Goal: Information Seeking & Learning: Learn about a topic

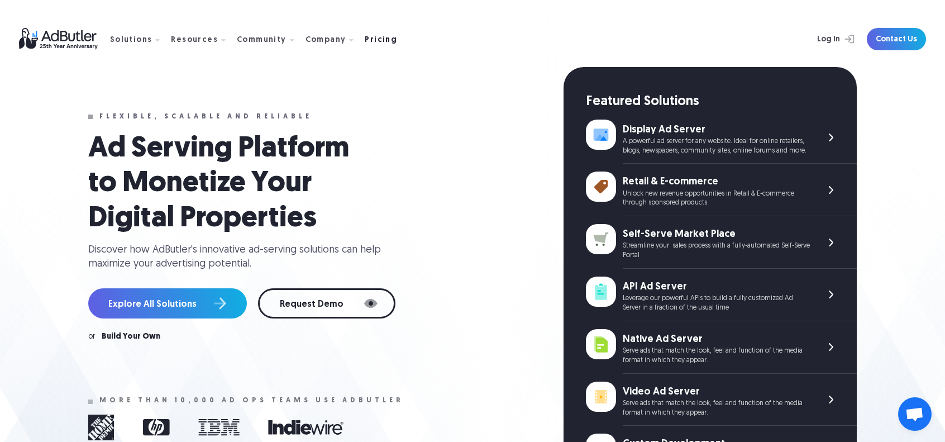
click at [366, 38] on div "Pricing" at bounding box center [381, 40] width 32 height 8
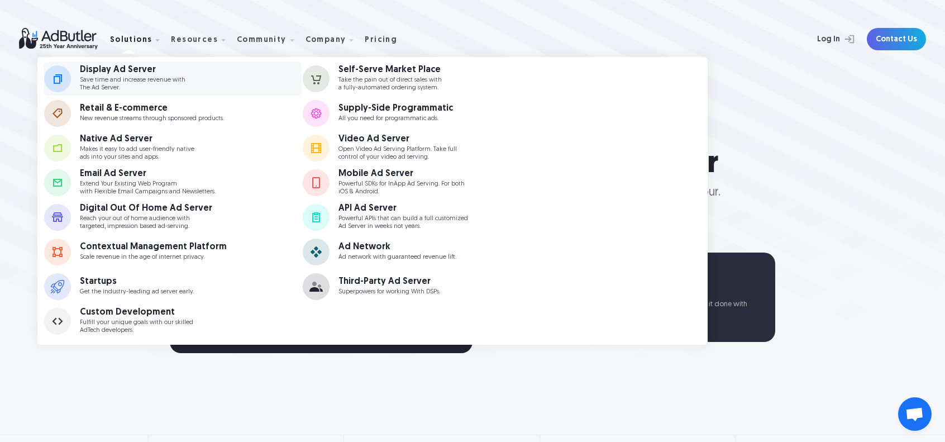
click at [128, 69] on div "Display Ad Server" at bounding box center [133, 69] width 106 height 9
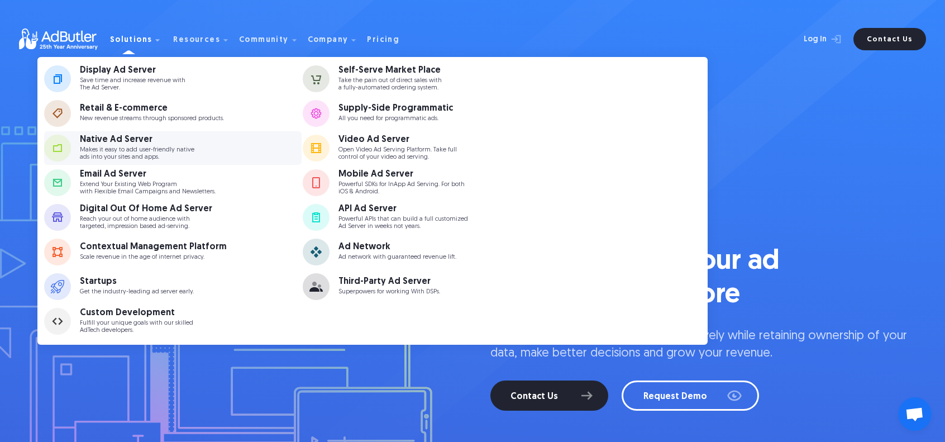
click at [114, 140] on div "Native Ad Server" at bounding box center [137, 139] width 114 height 9
